Goal: Navigation & Orientation: Find specific page/section

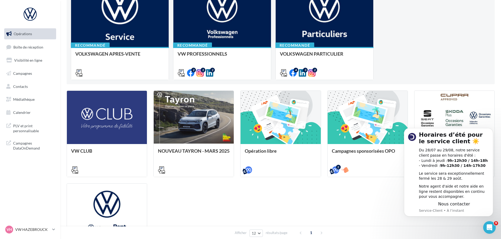
click at [282, 212] on div "VW CLUB NOUVEAU TAYRON - MARS 2025 https://volkswagen.get-it-solutions.com/914-…" at bounding box center [281, 179] width 428 height 179
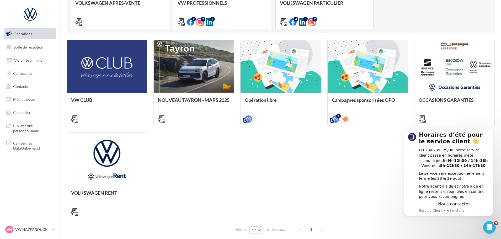
scroll to position [131, 0]
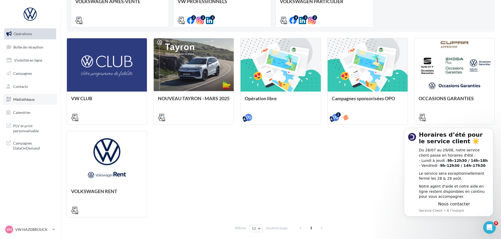
click at [17, 103] on link "Médiathèque" at bounding box center [30, 99] width 54 height 11
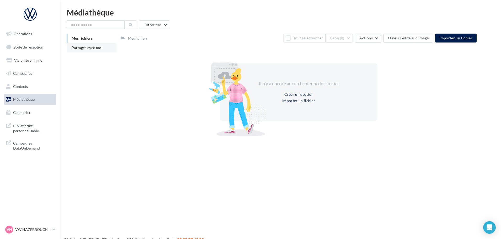
click at [80, 46] on span "Partagés avec moi" at bounding box center [87, 47] width 31 height 4
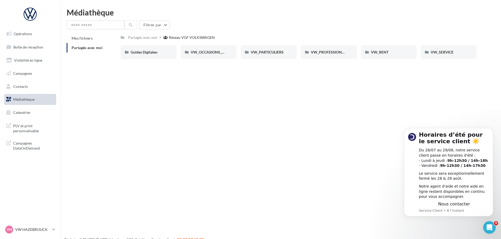
click at [403, 79] on div "Opérations Boîte de réception Visibilité en ligne Campagnes Contacts Médiathèqu…" at bounding box center [250, 127] width 501 height 239
click at [26, 36] on link "Opérations" at bounding box center [30, 33] width 54 height 11
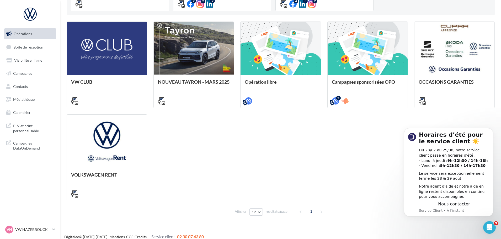
scroll to position [153, 0]
